Goal: Task Accomplishment & Management: Manage account settings

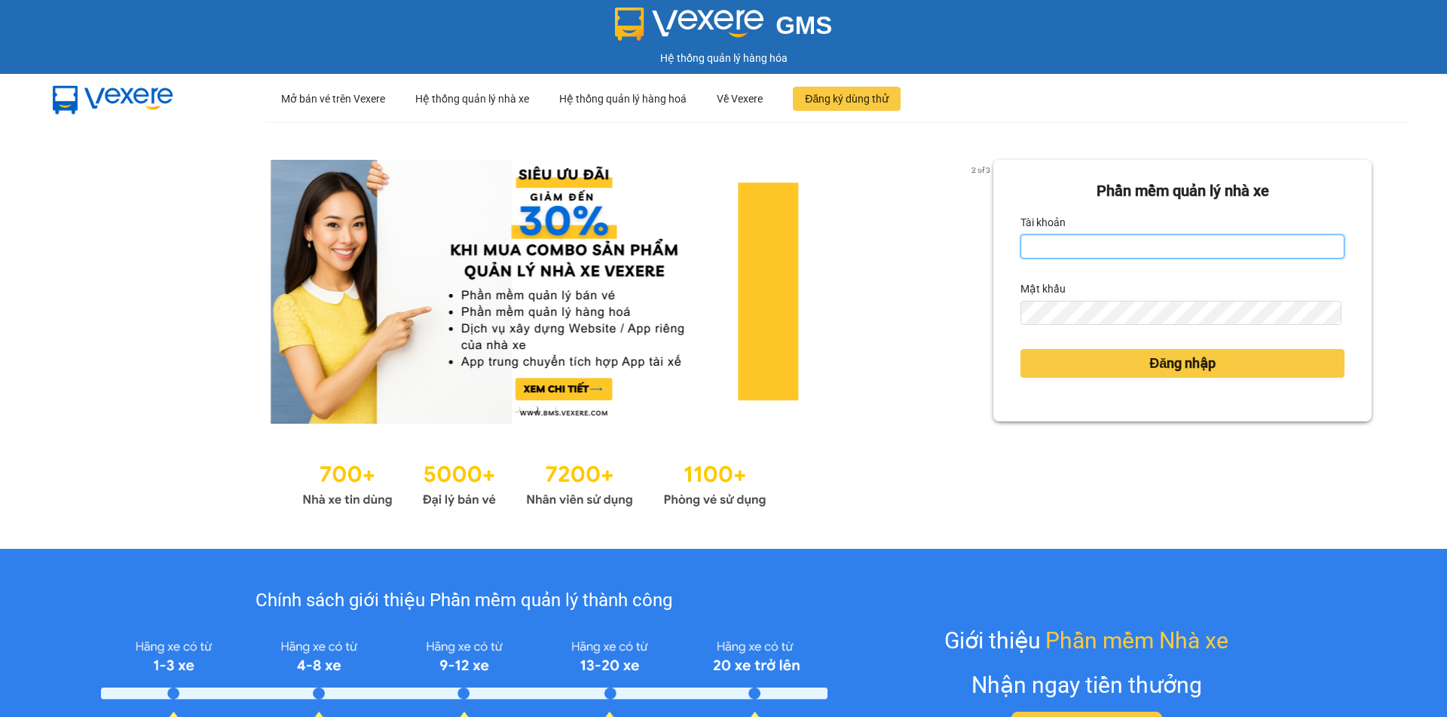
click at [1076, 243] on input "Tài khoản" at bounding box center [1183, 246] width 324 height 24
type input "di.binhminhbus"
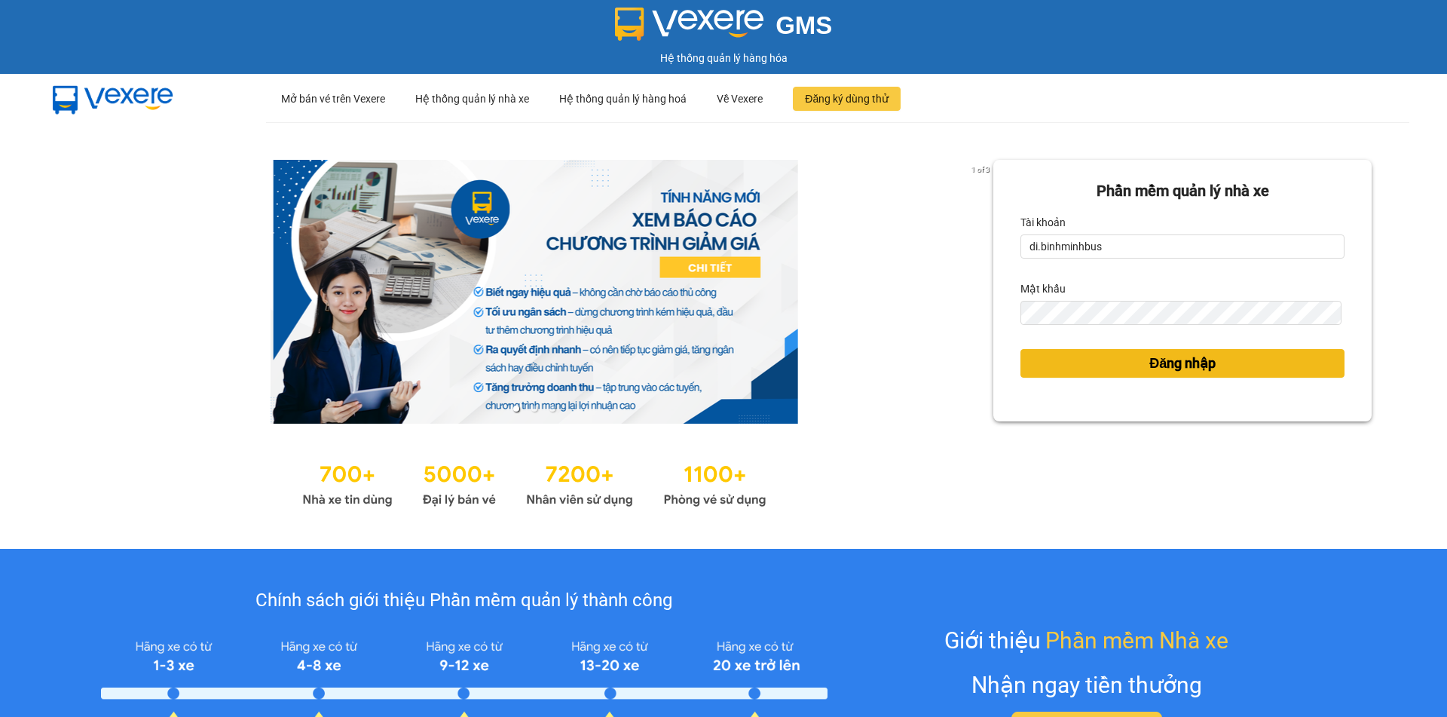
click at [1170, 364] on span "Đăng nhập" at bounding box center [1182, 363] width 66 height 21
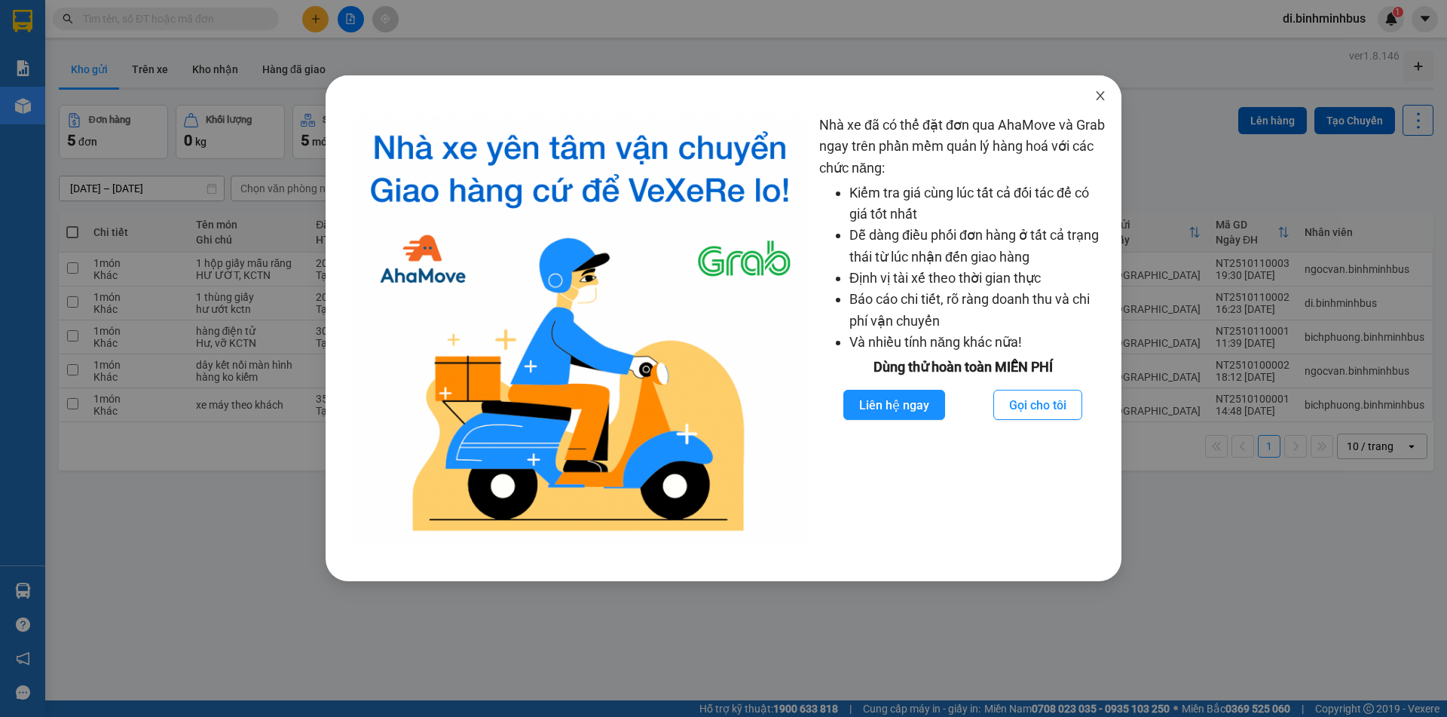
click at [1096, 92] on icon "close" at bounding box center [1100, 96] width 12 height 12
